Goal: Task Accomplishment & Management: Manage account settings

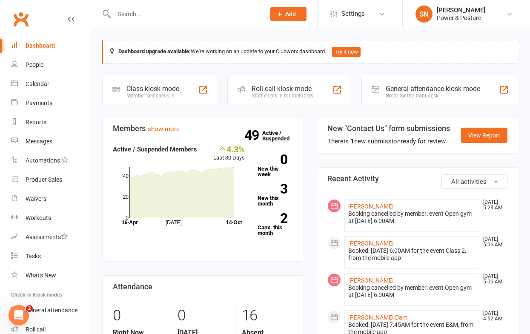
click at [142, 12] on input "text" at bounding box center [186, 14] width 148 height 12
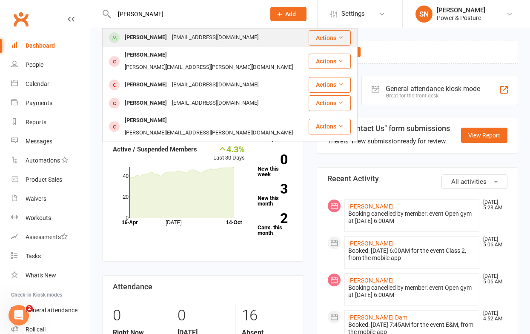
type input "[PERSON_NAME]"
click at [146, 35] on div "[PERSON_NAME]" at bounding box center [145, 38] width 47 height 12
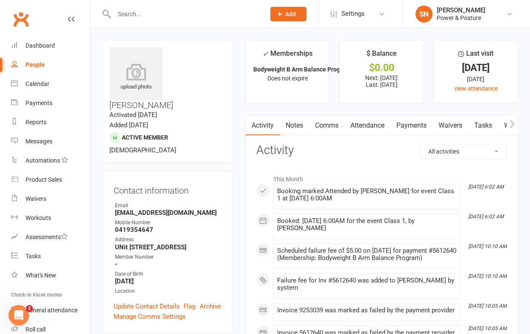
click at [409, 127] on link "Payments" at bounding box center [412, 126] width 42 height 20
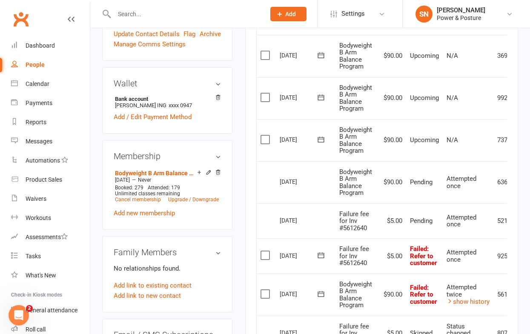
scroll to position [0, 37]
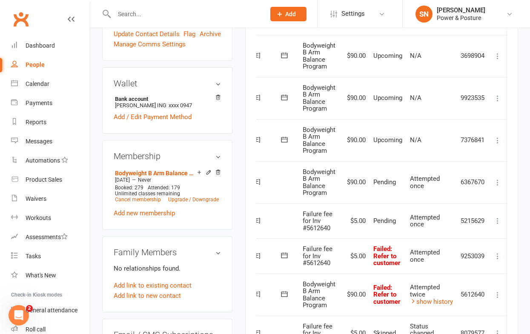
click at [498, 219] on icon at bounding box center [498, 221] width 9 height 9
click at [464, 237] on link "More Info" at bounding box center [460, 237] width 84 height 17
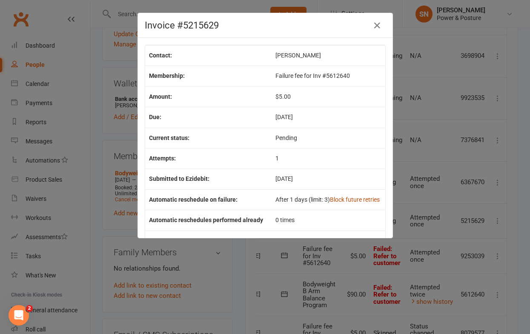
click at [372, 199] on link "Block future retries" at bounding box center [355, 199] width 50 height 7
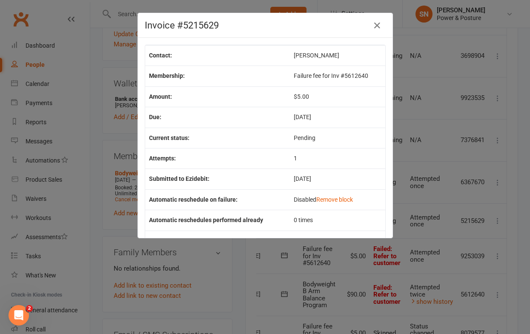
click at [521, 138] on div "Invoice #5215629 Contact: [PERSON_NAME] Membership: Failure fee for Inv #561264…" at bounding box center [265, 167] width 530 height 334
